Goal: Check status

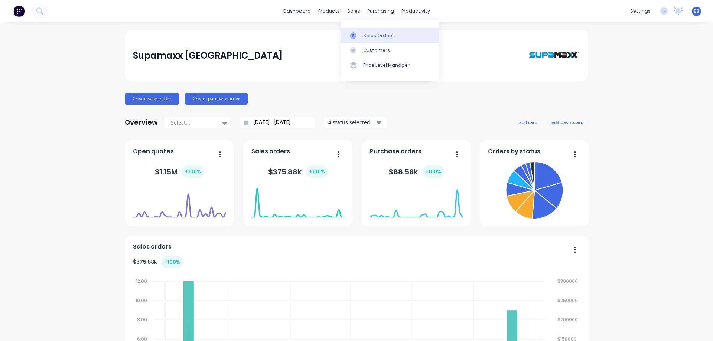
click at [369, 35] on div "Sales Orders" at bounding box center [378, 35] width 30 height 7
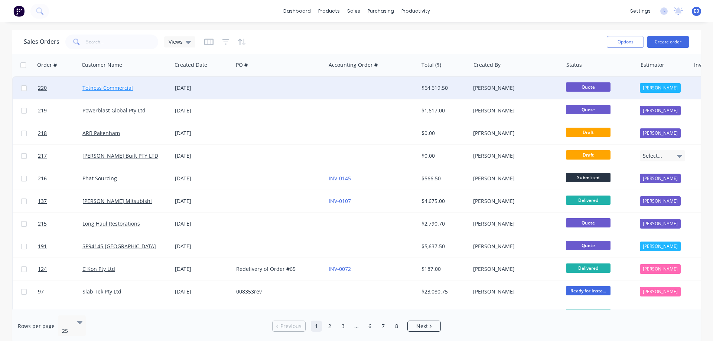
click at [110, 87] on link "Totness Commercial" at bounding box center [107, 87] width 50 height 7
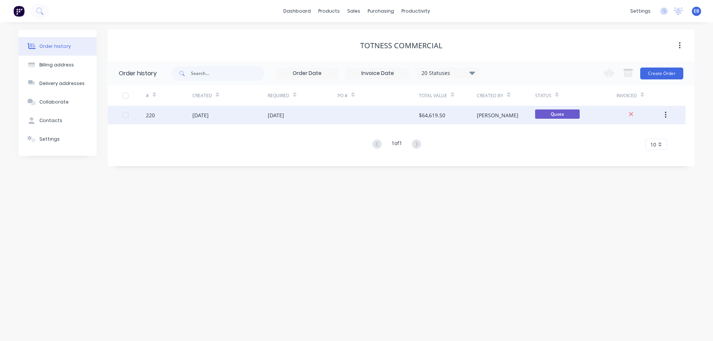
click at [194, 114] on div "[DATE]" at bounding box center [200, 115] width 16 height 8
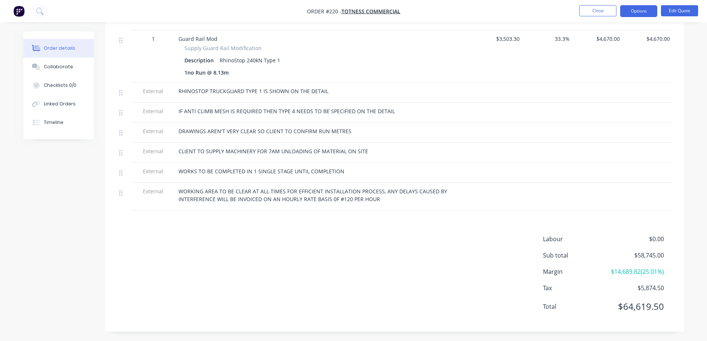
scroll to position [793, 0]
click at [192, 147] on span "CLIENT TO SUPPLY MACHINERY FOR 7AM UNLOADING OF MATERIAL ON SITE" at bounding box center [274, 150] width 190 height 7
